Goal: Task Accomplishment & Management: Manage account settings

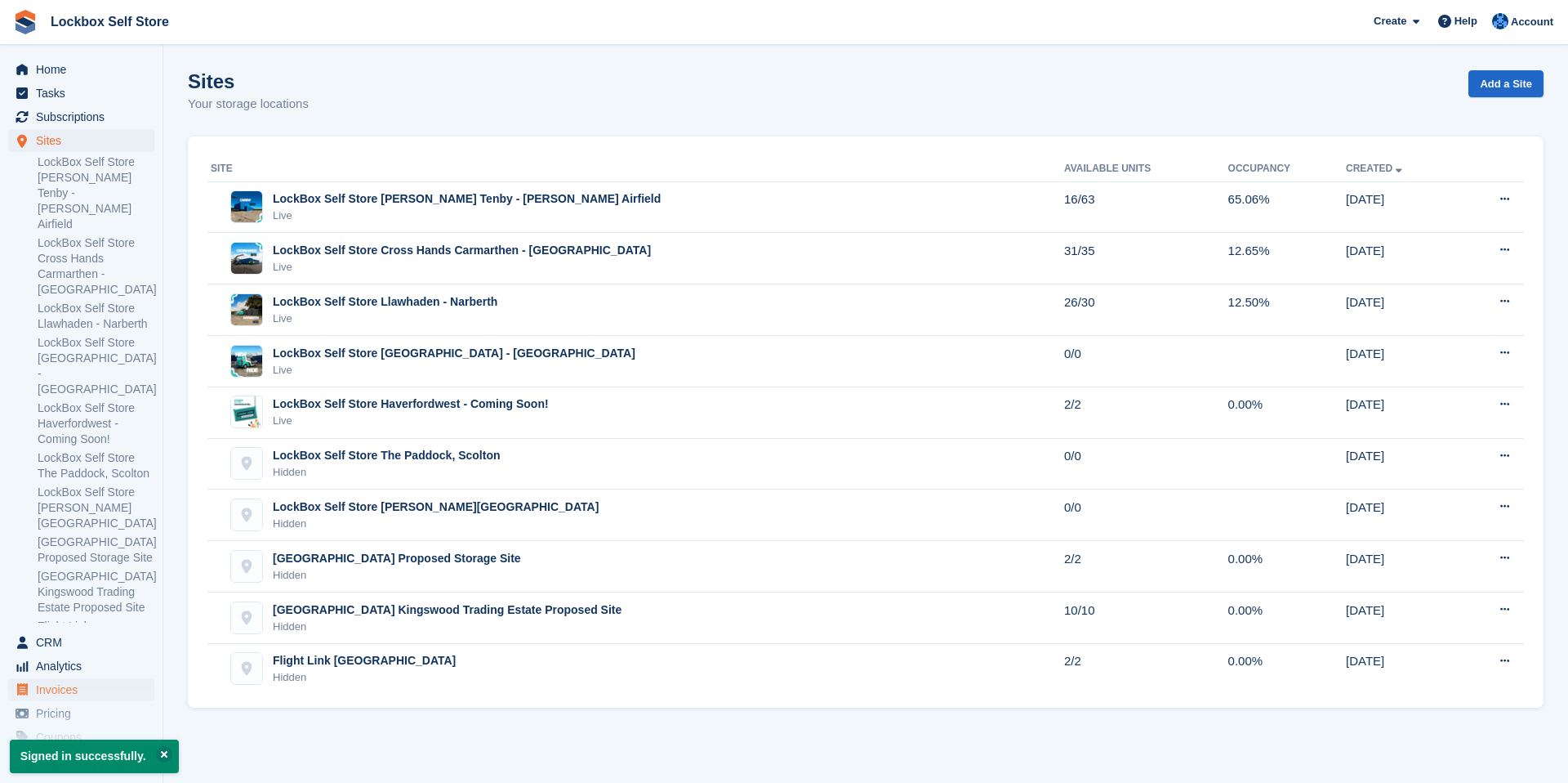
scroll to position [18, 0]
click at [103, 678] on span "Invoices" at bounding box center [85, 673] width 98 height 23
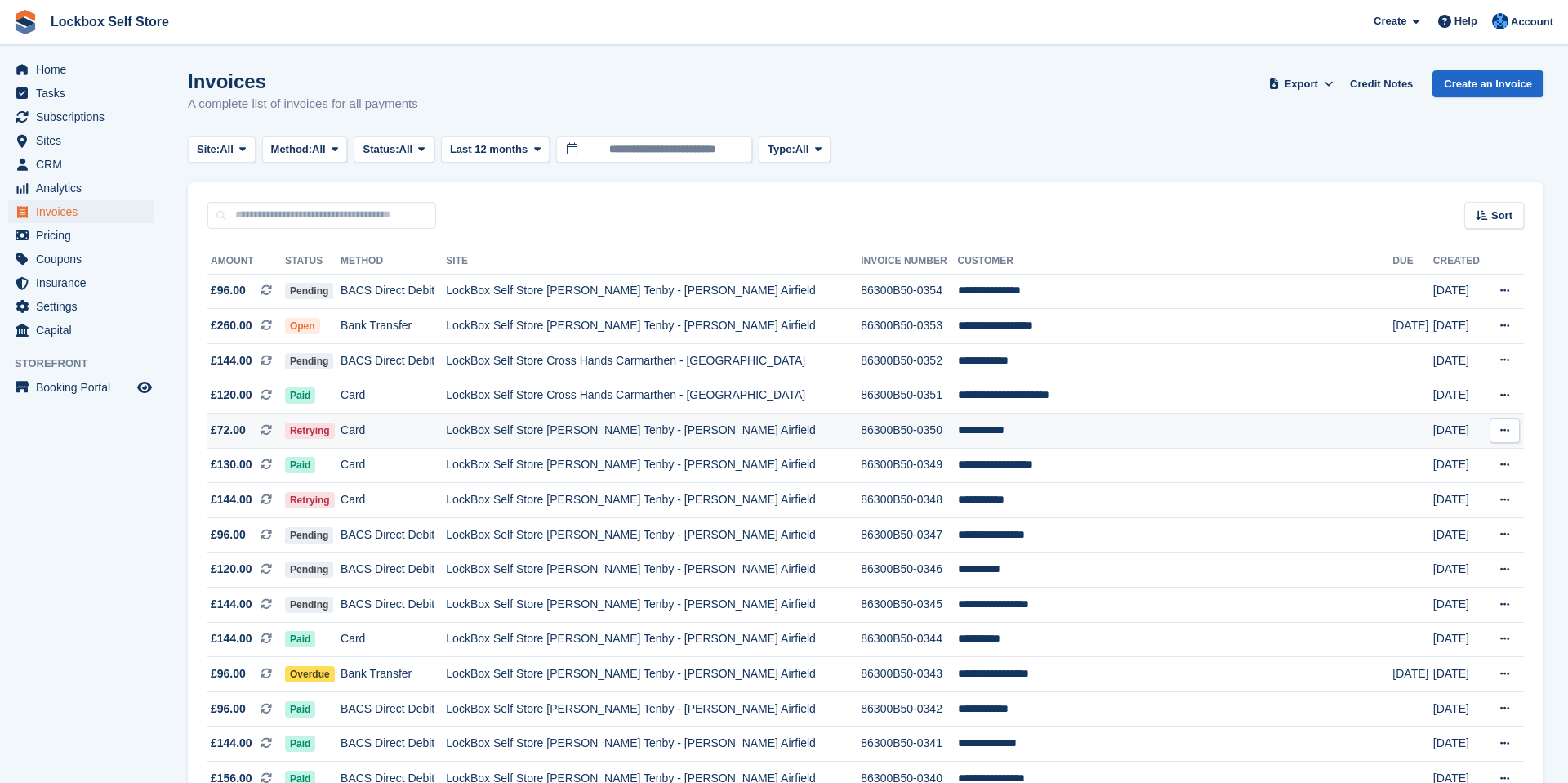
click at [518, 438] on td "LockBox Self Store [PERSON_NAME] Tenby - [PERSON_NAME] Airfield" at bounding box center [653, 431] width 415 height 35
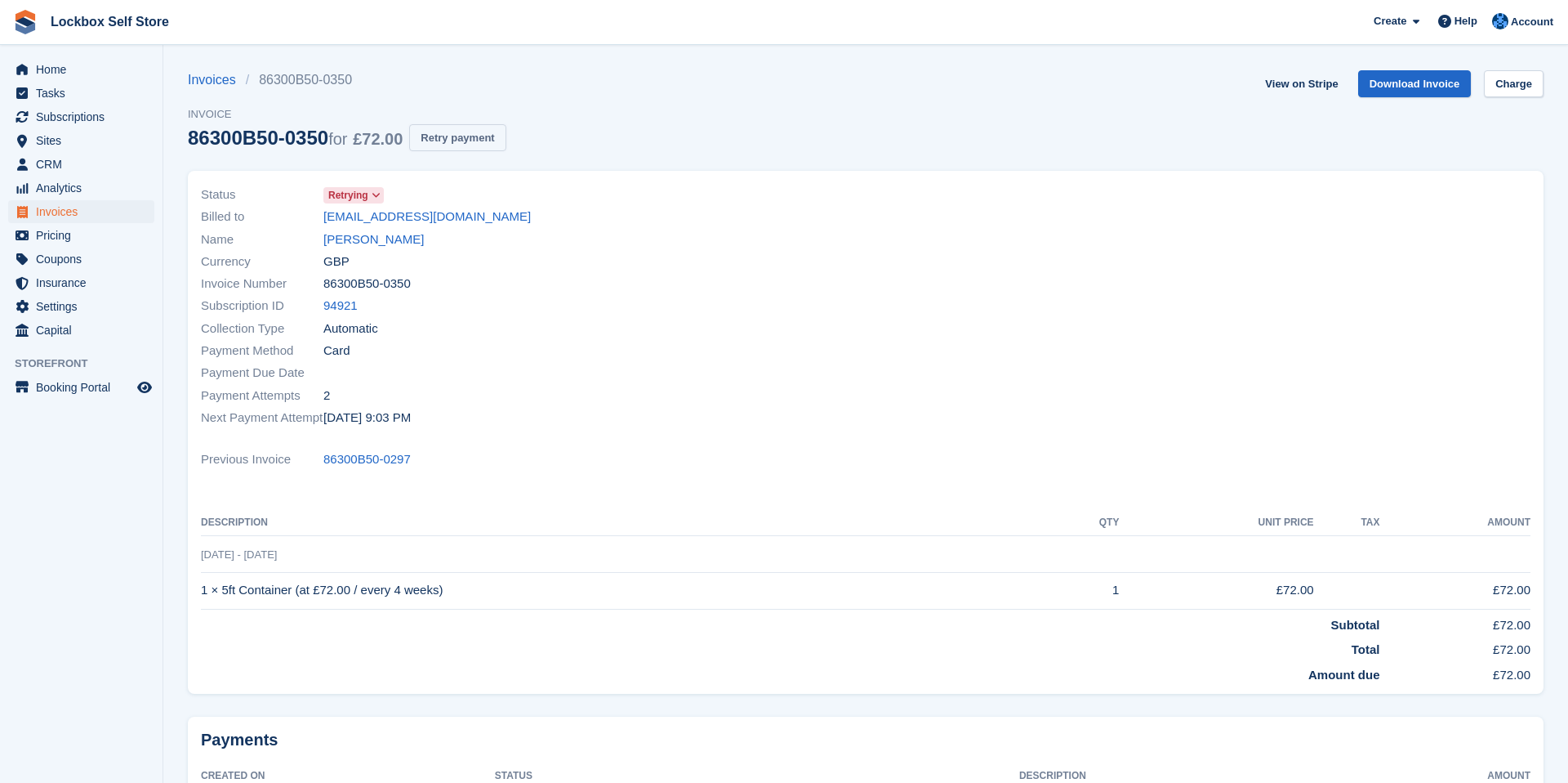
click at [488, 140] on button "Retry payment" at bounding box center [457, 138] width 96 height 27
click at [108, 207] on span "Invoices" at bounding box center [85, 212] width 98 height 23
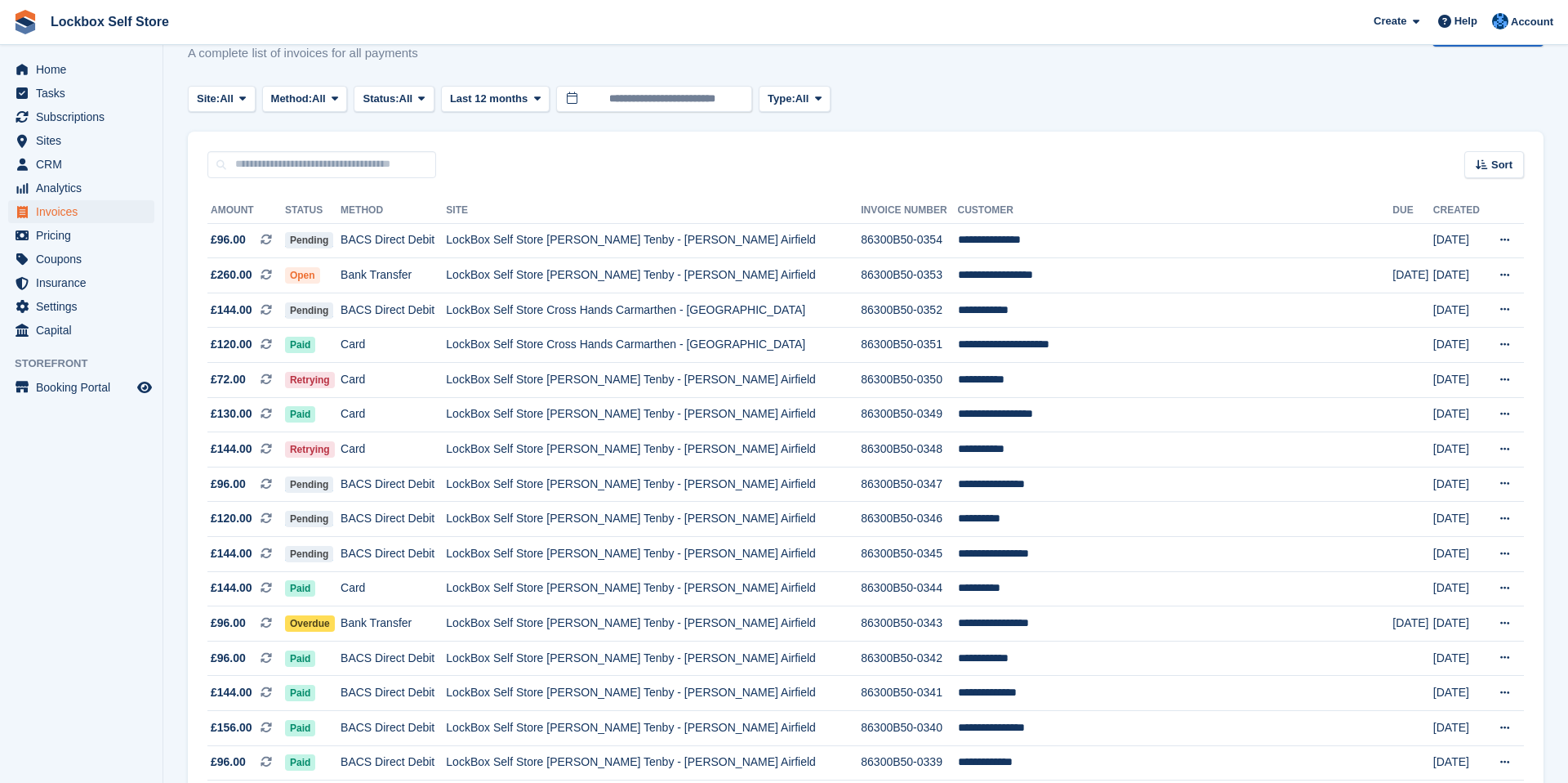
scroll to position [57, 0]
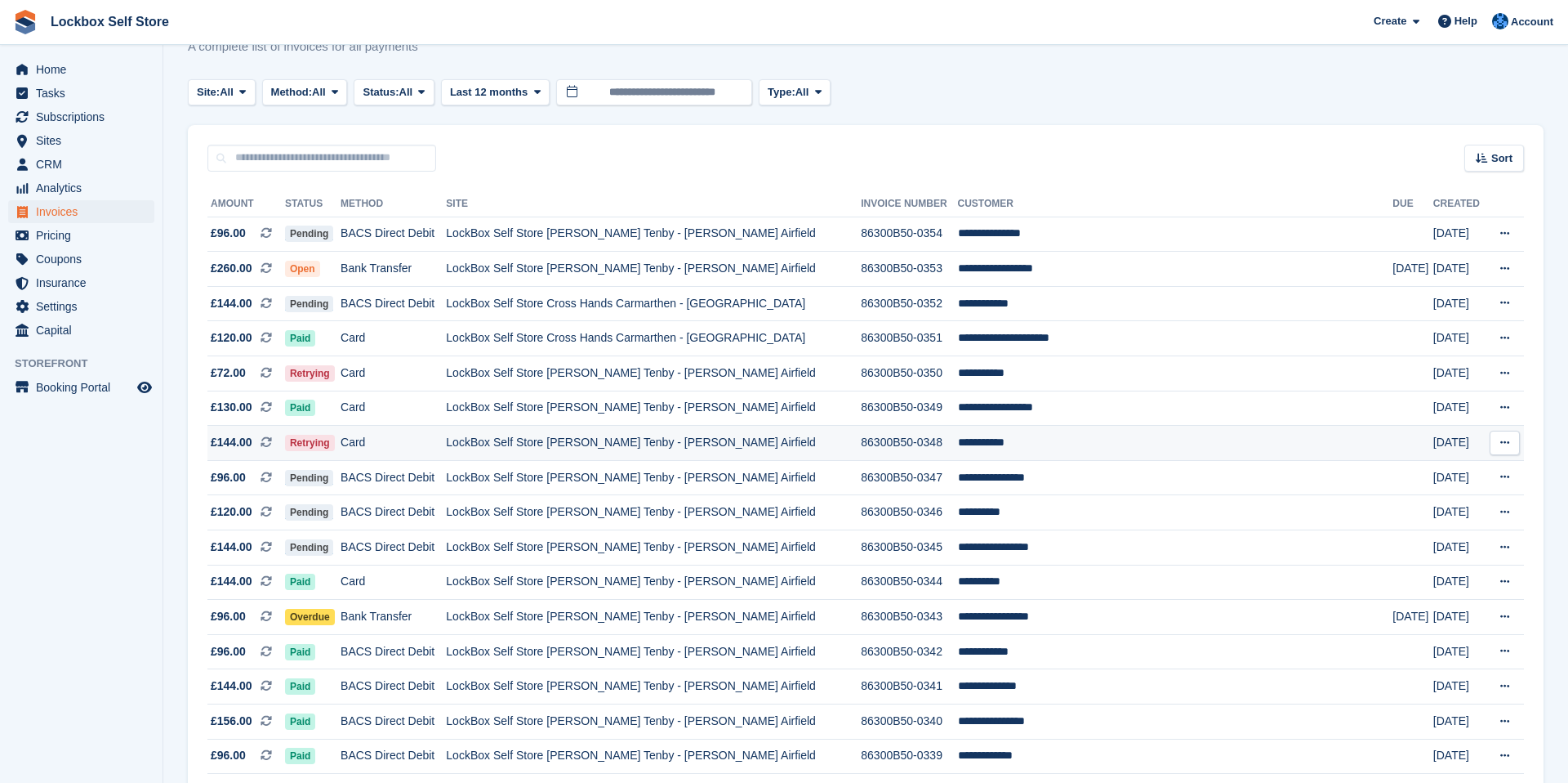
click at [446, 435] on td "Card" at bounding box center [393, 444] width 105 height 35
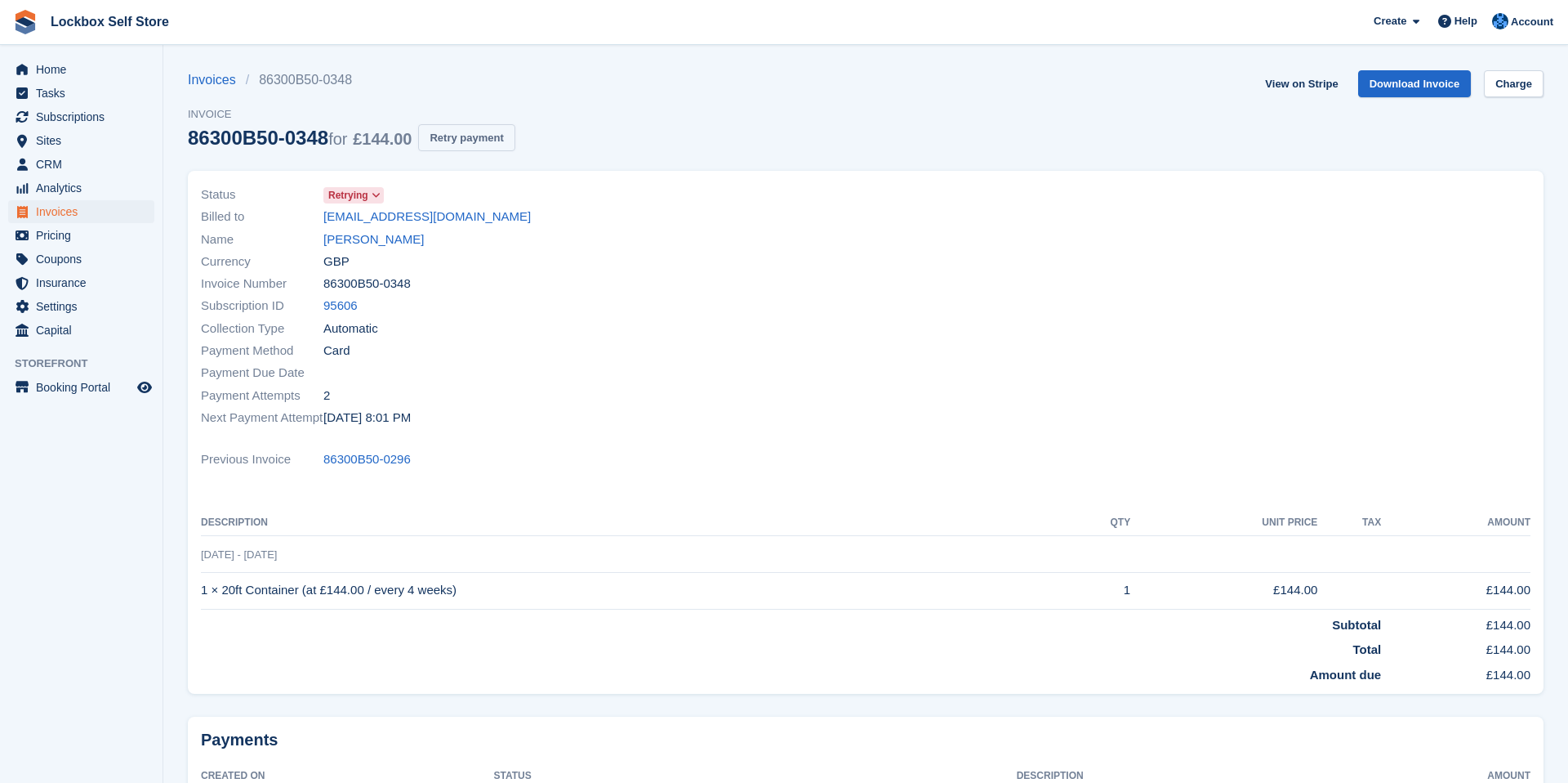
click at [471, 138] on button "Retry payment" at bounding box center [466, 138] width 96 height 27
click at [487, 141] on button "Retry payment" at bounding box center [466, 138] width 96 height 27
click at [631, 31] on span "Lockbox Self Store Create Subscription Invoice Contact Deal Discount Page Help …" at bounding box center [784, 21] width 1568 height 44
click at [67, 213] on span "Invoices" at bounding box center [85, 212] width 98 height 23
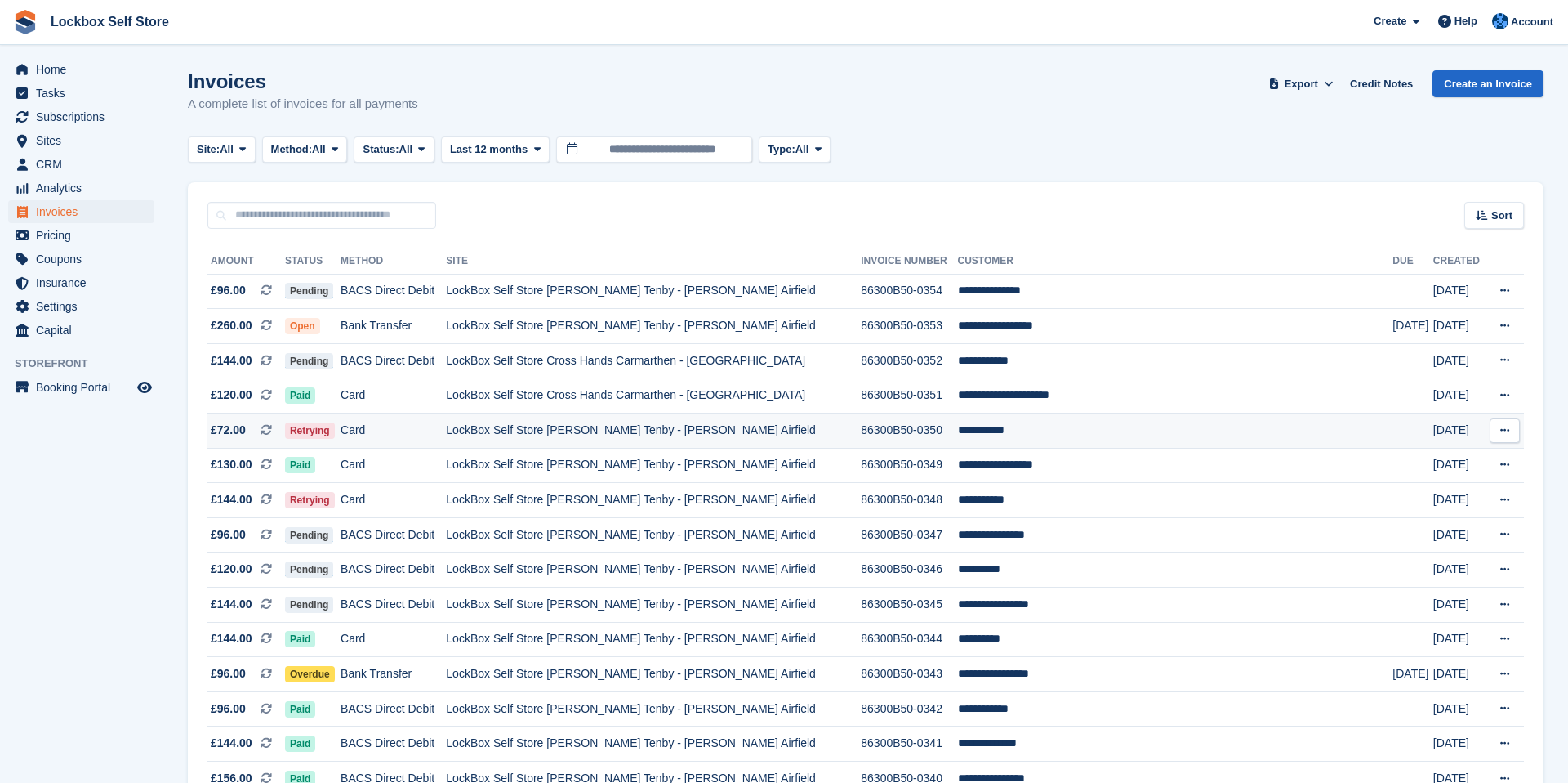
click at [436, 426] on td "Card" at bounding box center [393, 431] width 105 height 35
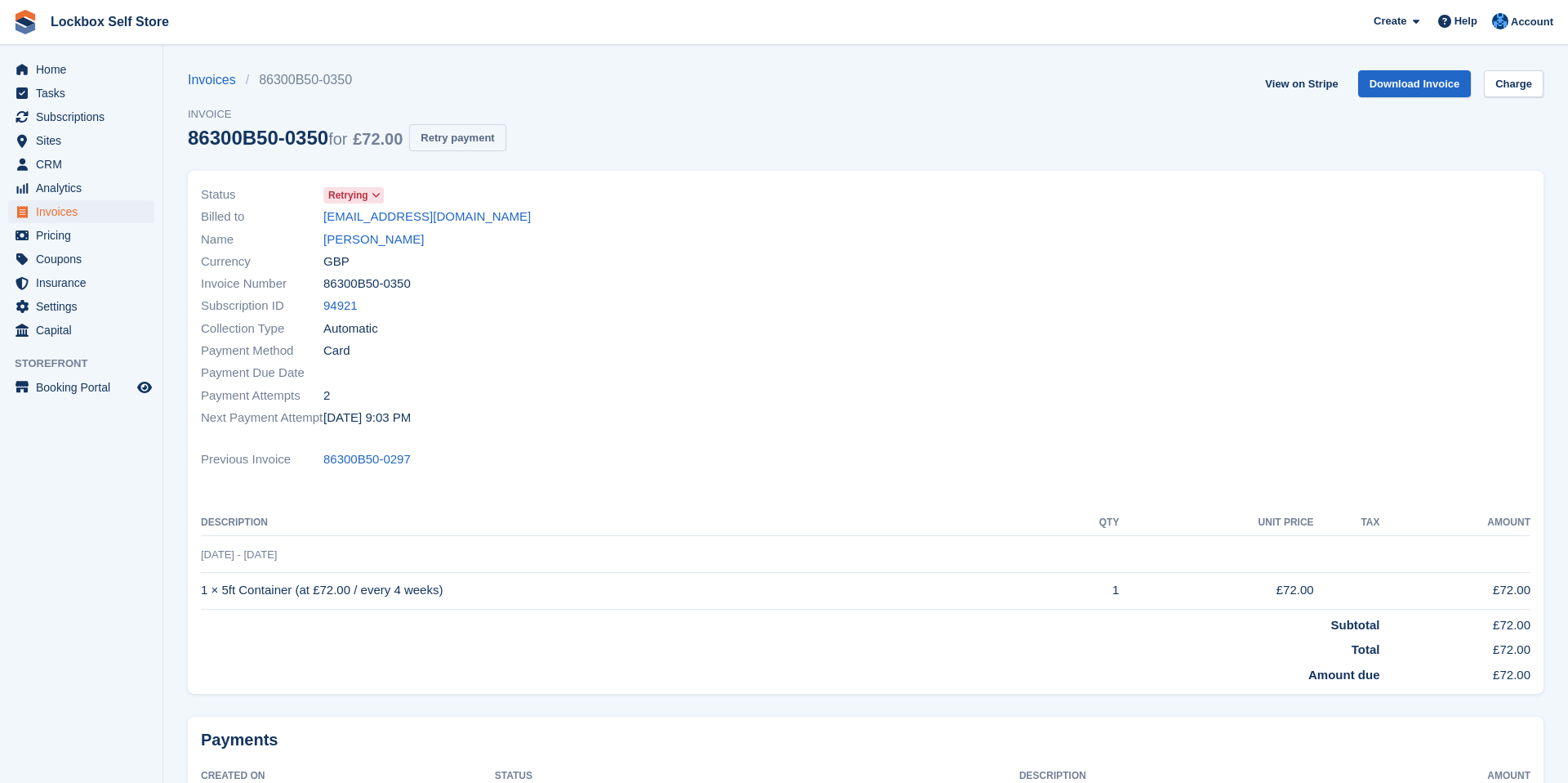
click at [480, 137] on button "Retry payment" at bounding box center [457, 138] width 96 height 27
click at [1309, 90] on link "View on Stripe" at bounding box center [1302, 84] width 86 height 27
